Goal: Information Seeking & Learning: Find specific fact

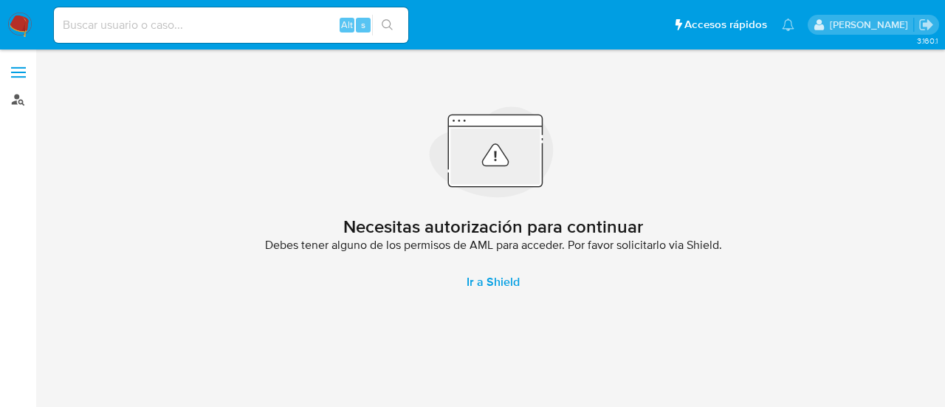
click at [13, 101] on link "Buscador de personas" at bounding box center [88, 99] width 176 height 23
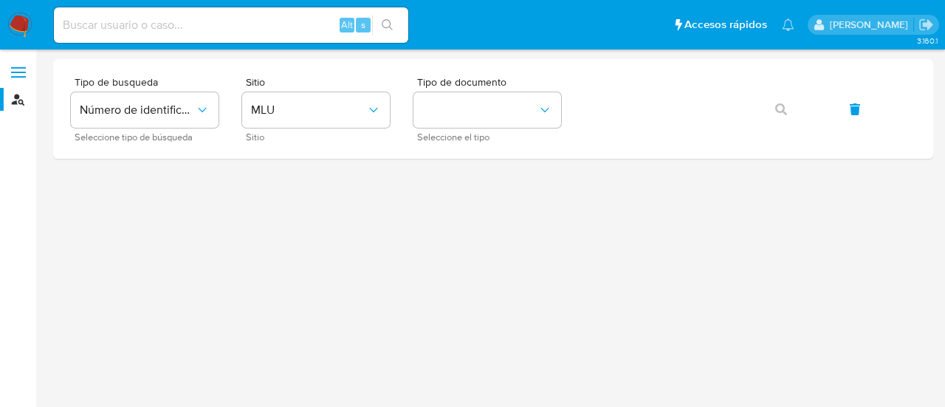
click at [209, 24] on input at bounding box center [231, 25] width 355 height 19
click at [185, 123] on button "Número de identificación" at bounding box center [145, 109] width 148 height 35
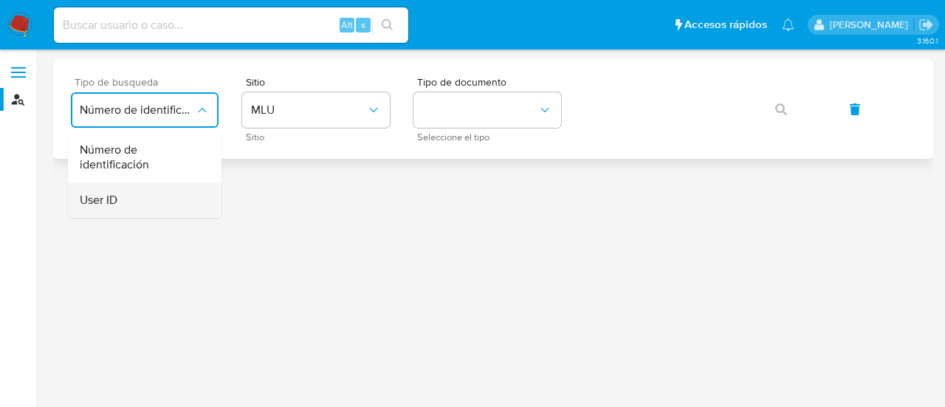
click at [136, 213] on div "User ID" at bounding box center [140, 199] width 121 height 35
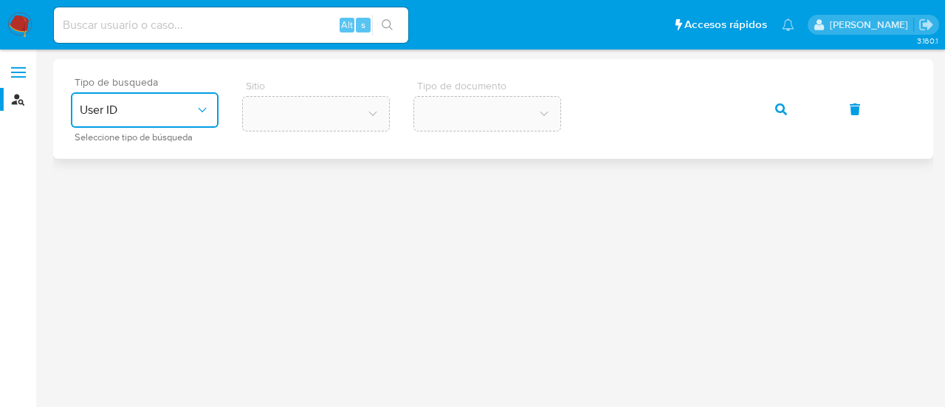
click at [774, 107] on button "button" at bounding box center [781, 109] width 50 height 35
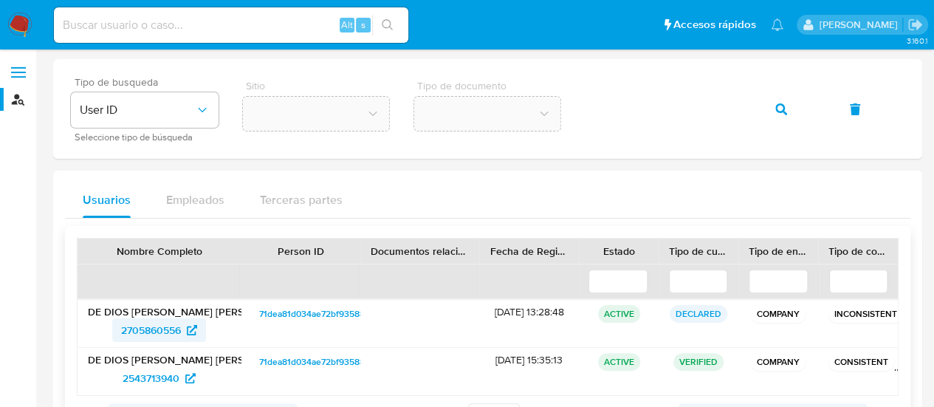
click at [172, 321] on span "2705860556" at bounding box center [151, 330] width 60 height 24
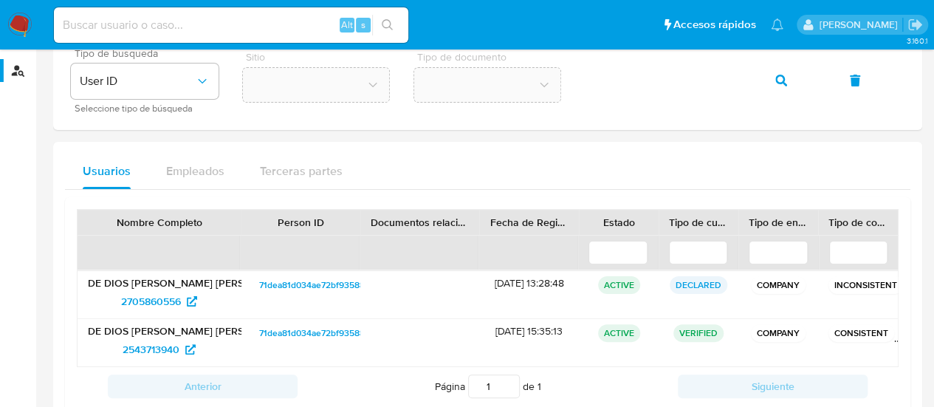
scroll to position [74, 0]
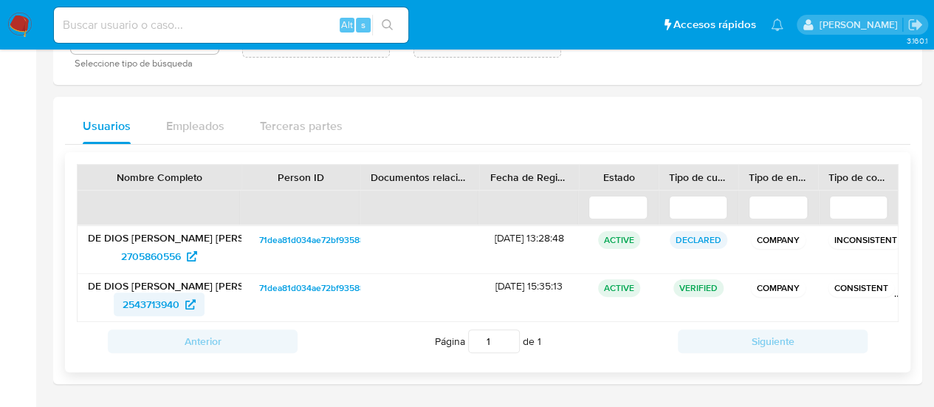
click at [164, 298] on span "2543713940" at bounding box center [151, 305] width 57 height 24
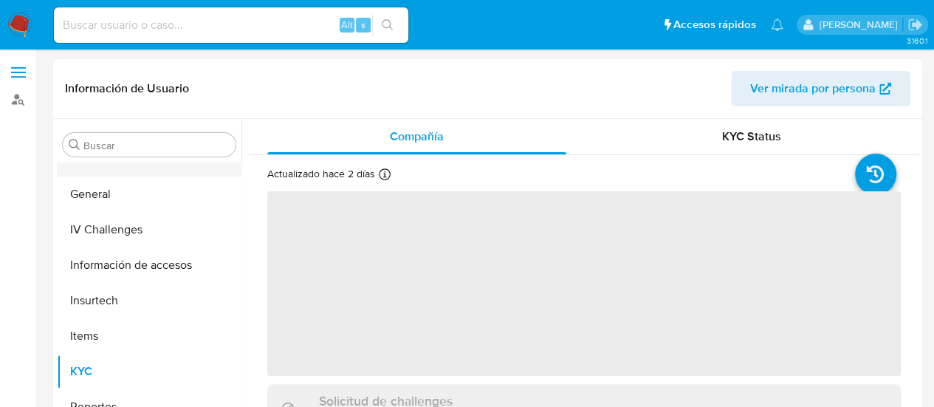
scroll to position [302, 0]
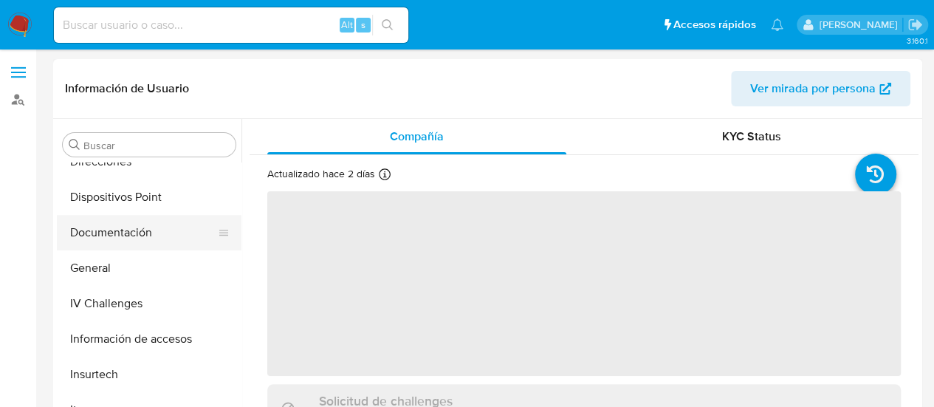
select select "10"
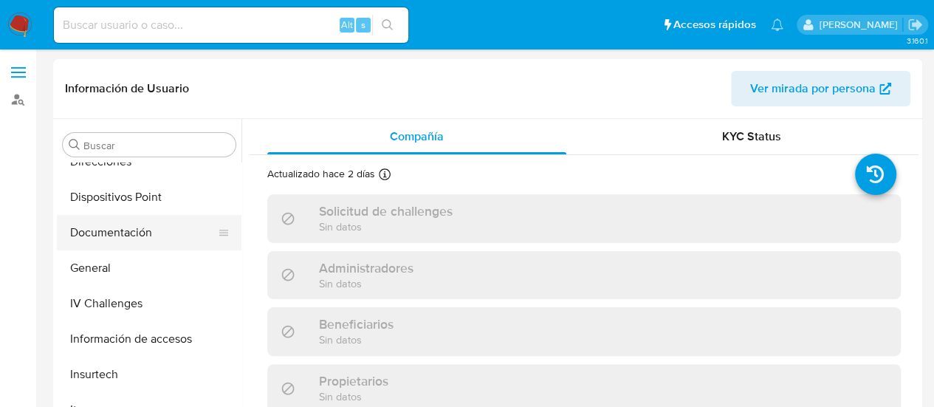
click at [94, 228] on button "Documentación" at bounding box center [143, 232] width 173 height 35
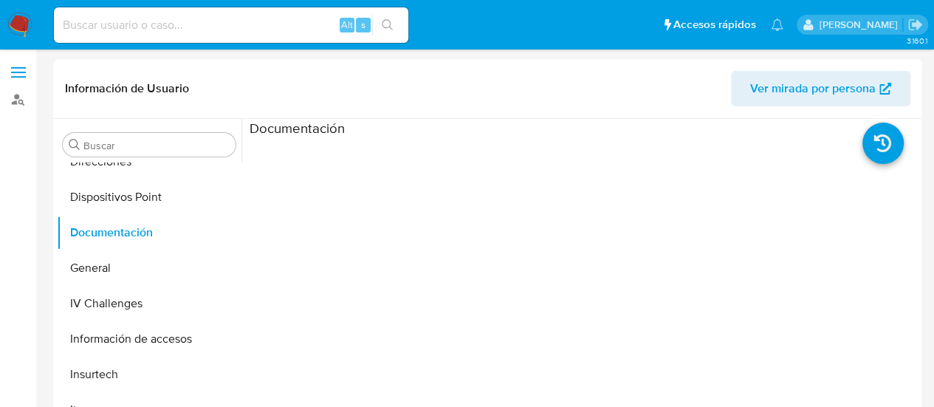
scroll to position [0, 0]
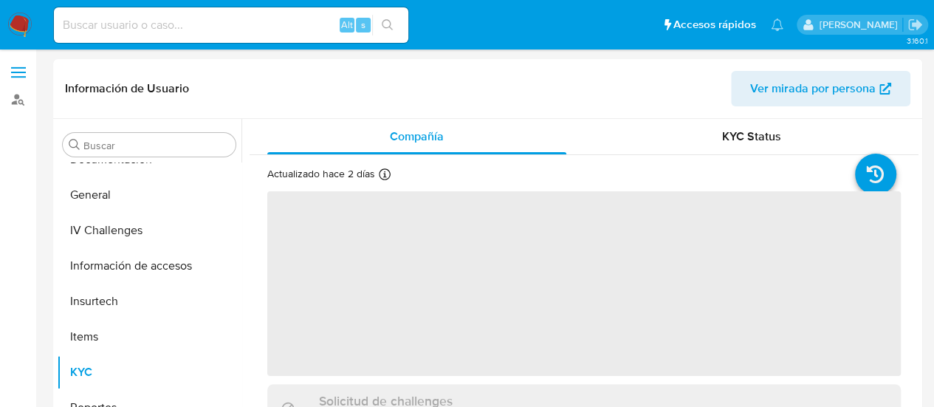
scroll to position [376, 0]
select select "10"
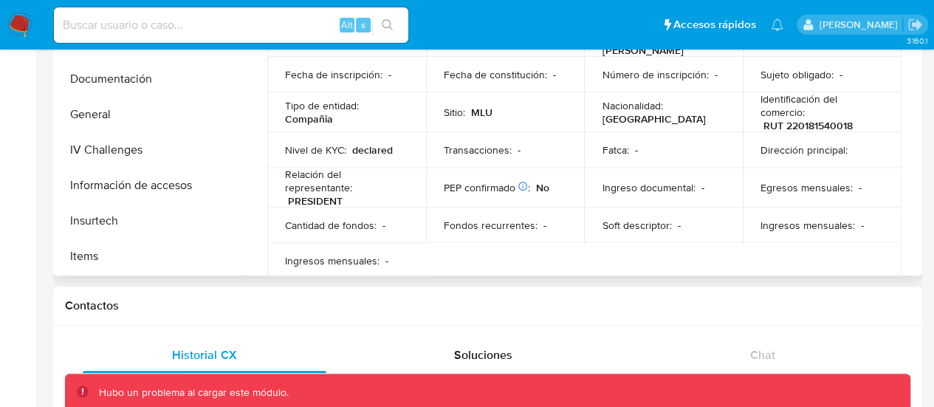
scroll to position [228, 0]
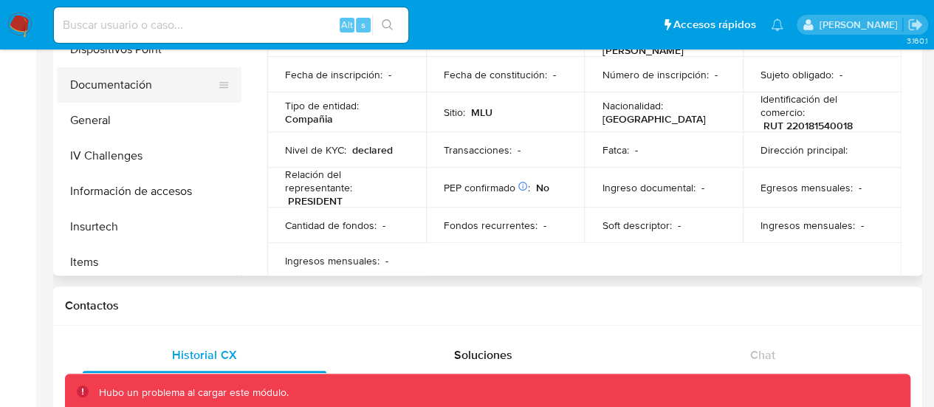
click at [120, 88] on button "Documentación" at bounding box center [143, 84] width 173 height 35
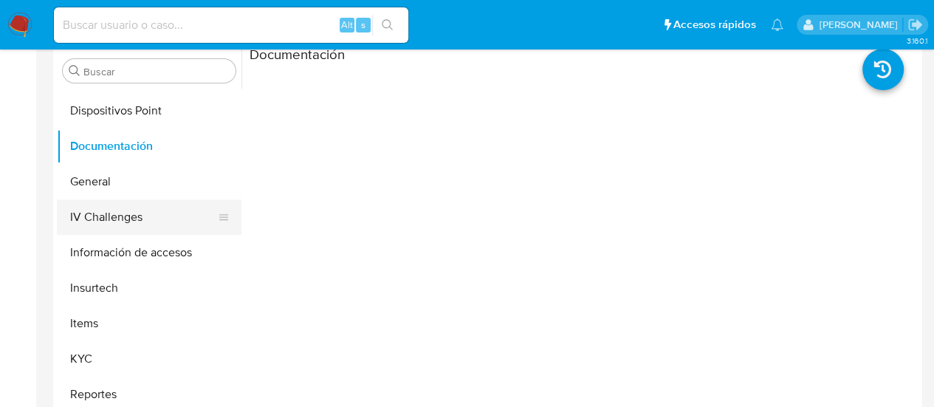
scroll to position [376, 0]
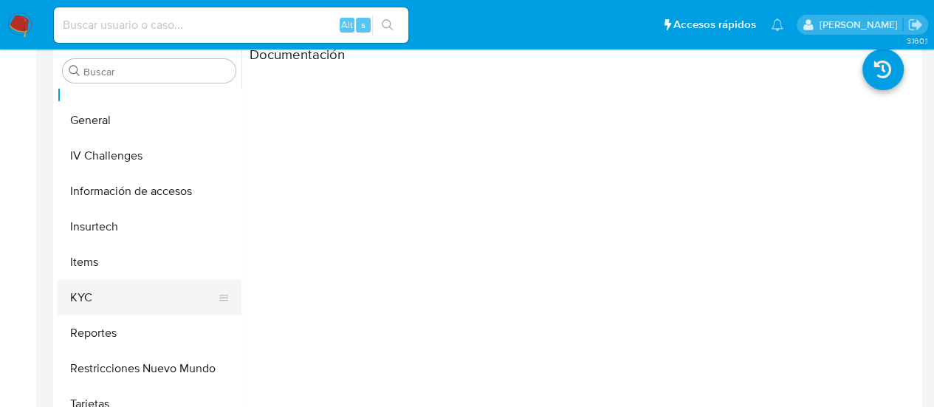
click at [88, 299] on button "KYC" at bounding box center [143, 297] width 173 height 35
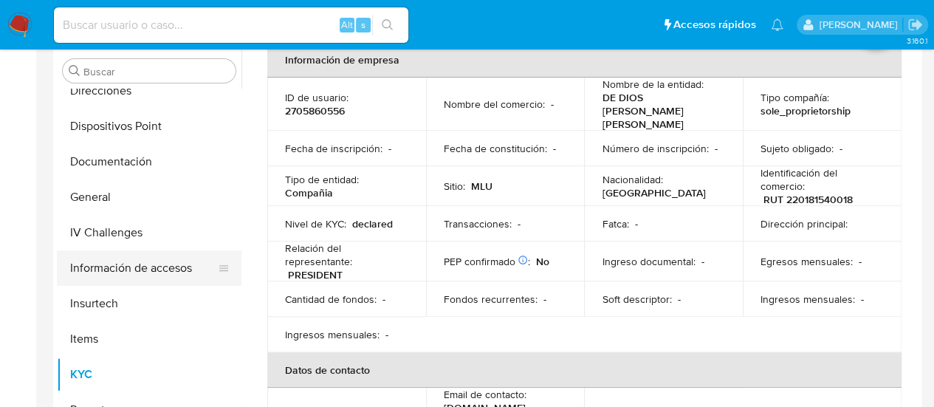
scroll to position [154, 0]
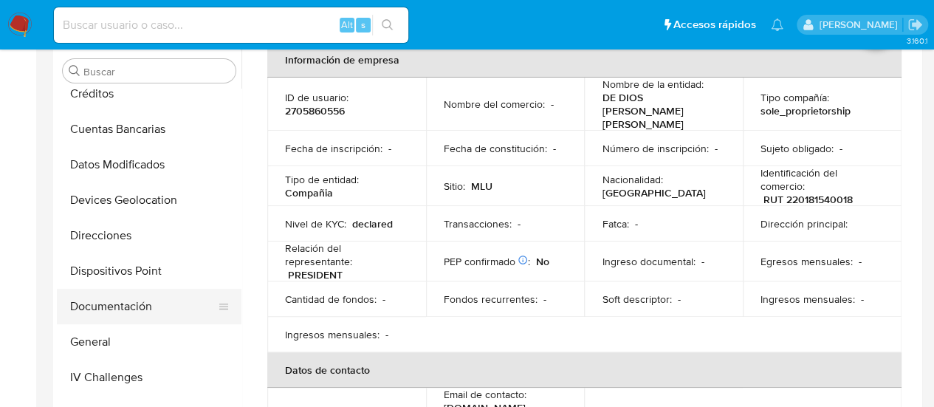
click at [110, 308] on button "Documentación" at bounding box center [143, 306] width 173 height 35
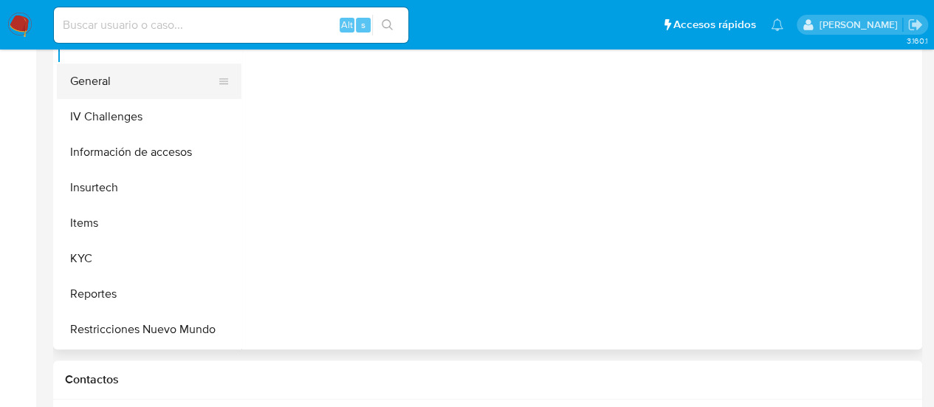
scroll to position [376, 0]
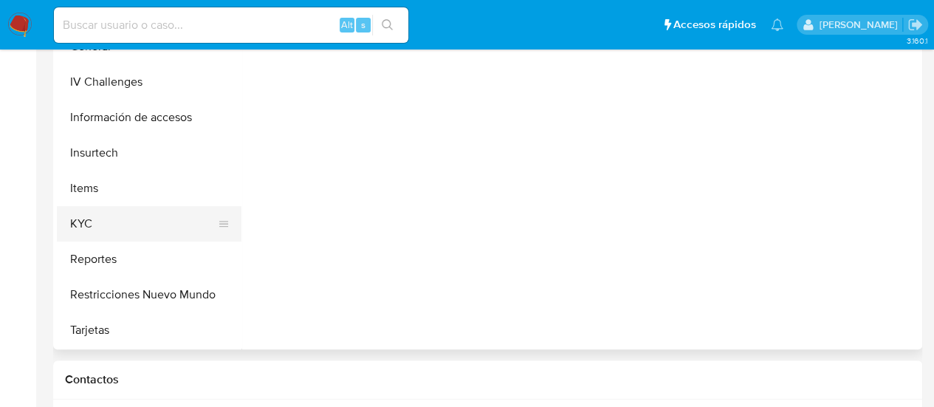
click at [134, 226] on button "KYC" at bounding box center [143, 223] width 173 height 35
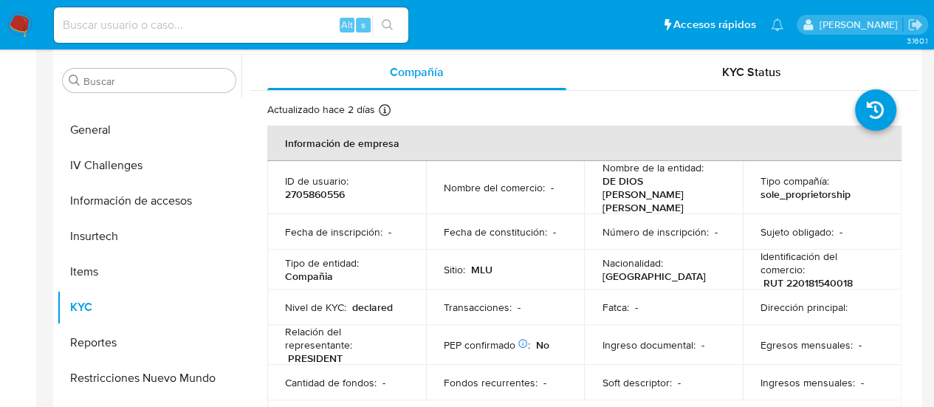
scroll to position [0, 0]
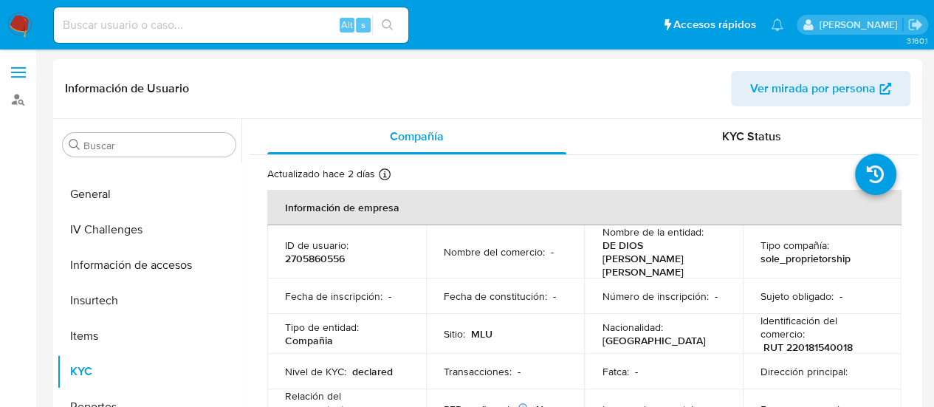
click at [309, 252] on p "2705860556" at bounding box center [315, 258] width 60 height 13
copy p "2705860556"
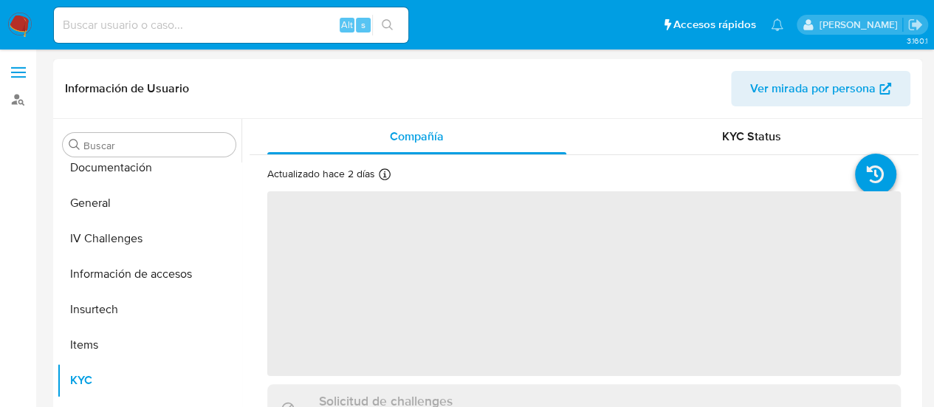
scroll to position [376, 0]
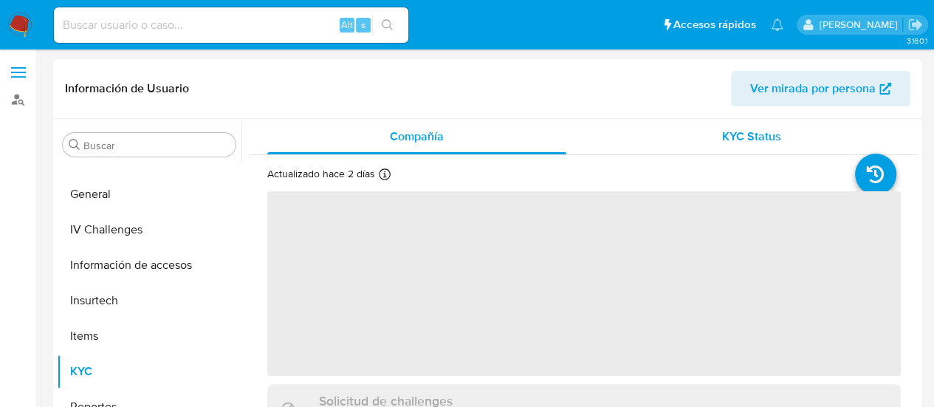
select select "10"
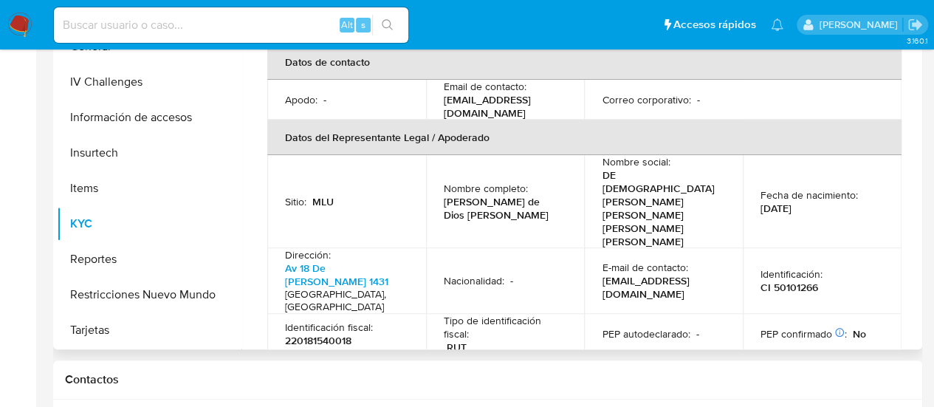
scroll to position [335, 0]
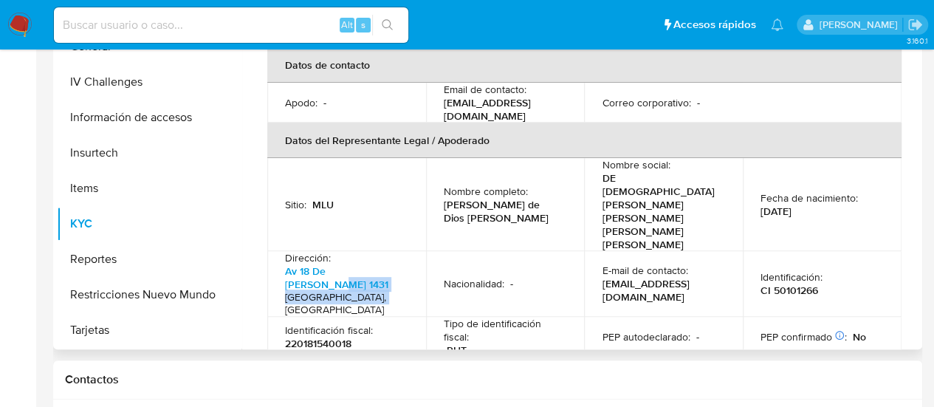
drag, startPoint x: 386, startPoint y: 203, endPoint x: 377, endPoint y: 197, distance: 10.7
click at [377, 251] on div "Dirección : [STREET_ADDRESS][PERSON_NAME]" at bounding box center [346, 284] width 123 height 66
click at [276, 251] on td "Dirección : [STREET_ADDRESS][PERSON_NAME]" at bounding box center [346, 284] width 159 height 66
drag, startPoint x: 282, startPoint y: 199, endPoint x: 379, endPoint y: 200, distance: 96.8
click at [379, 251] on td "Dirección : [STREET_ADDRESS][PERSON_NAME]" at bounding box center [346, 284] width 159 height 66
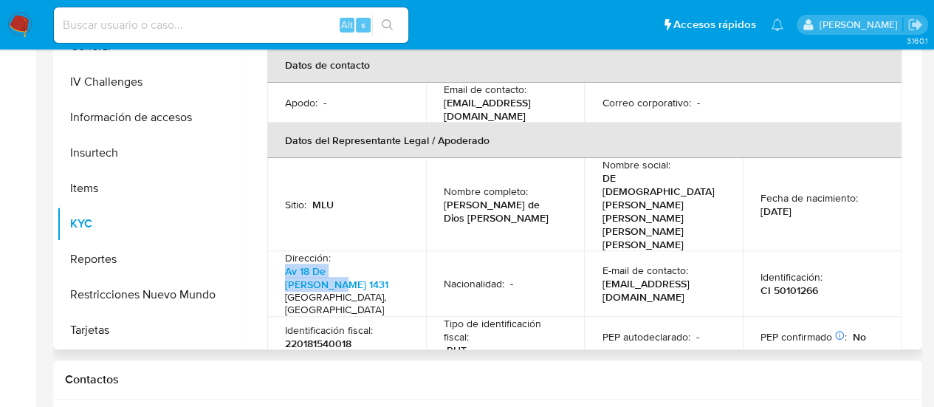
copy p "Av 18 De [PERSON_NAME] 1431"
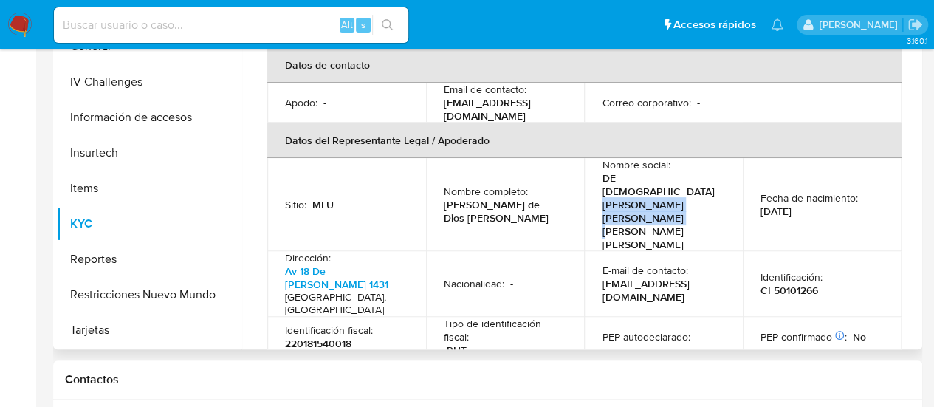
drag, startPoint x: 637, startPoint y: 148, endPoint x: 705, endPoint y: 159, distance: 68.1
click at [705, 171] on p "DE [DEMOGRAPHIC_DATA] [PERSON_NAME] [PERSON_NAME] [PERSON_NAME] [PERSON_NAME]" at bounding box center [660, 211] width 117 height 80
drag, startPoint x: 597, startPoint y: 147, endPoint x: 609, endPoint y: 147, distance: 12.6
click at [609, 158] on td "Nombre social : DE DIOS [PERSON_NAME] [PERSON_NAME] [PERSON_NAME] [PERSON_NAME]" at bounding box center [663, 204] width 159 height 93
click at [608, 171] on p "DE DIOS OLIVERA BRUNO IGNACIO DE DIOS OLIVERA BRUNO IGNACIO" at bounding box center [660, 211] width 117 height 80
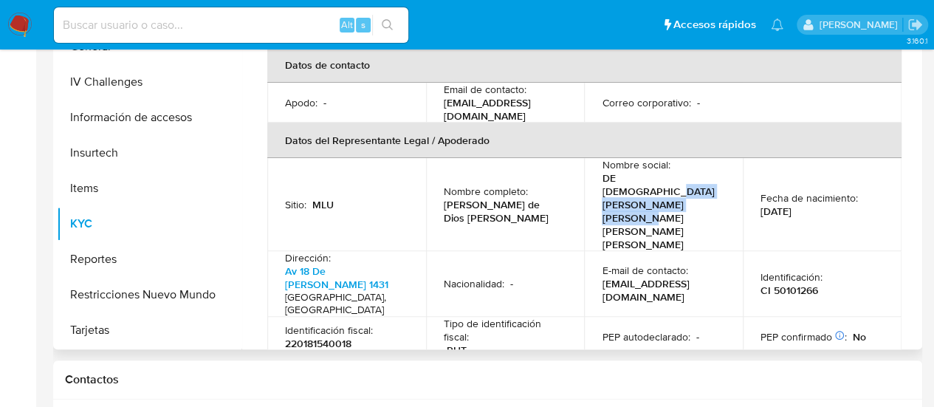
drag, startPoint x: 600, startPoint y: 146, endPoint x: 666, endPoint y: 159, distance: 66.9
click at [666, 171] on p "DE DIOS OLIVERA BRUNO IGNACIO DE DIOS OLIVERA BRUNO IGNACIO" at bounding box center [660, 211] width 117 height 80
copy p "BRUNO IGNACIO DE DIOS OLIVERA"
